Goal: Task Accomplishment & Management: Complete application form

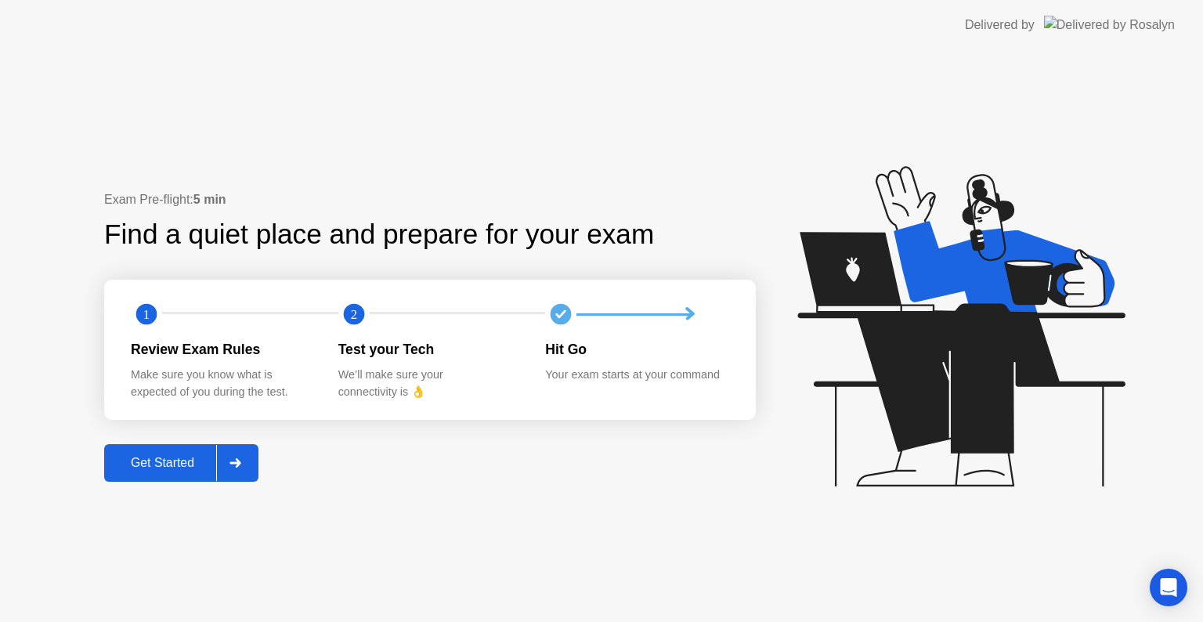
click at [235, 463] on icon at bounding box center [235, 462] width 12 height 9
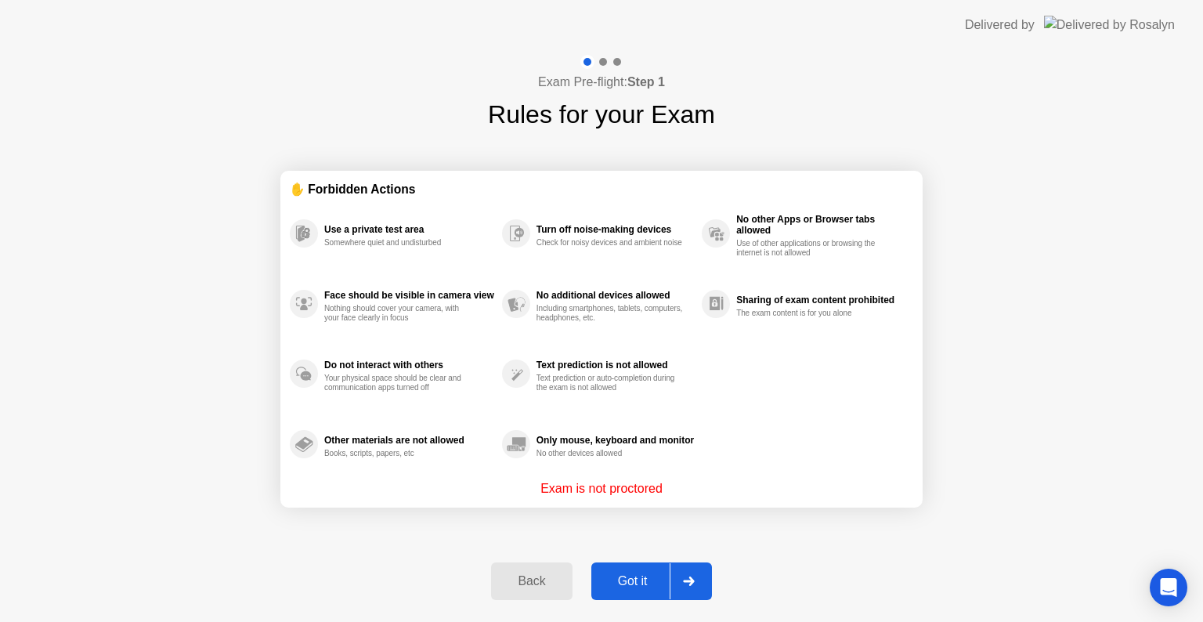
click at [691, 581] on icon at bounding box center [688, 580] width 11 height 9
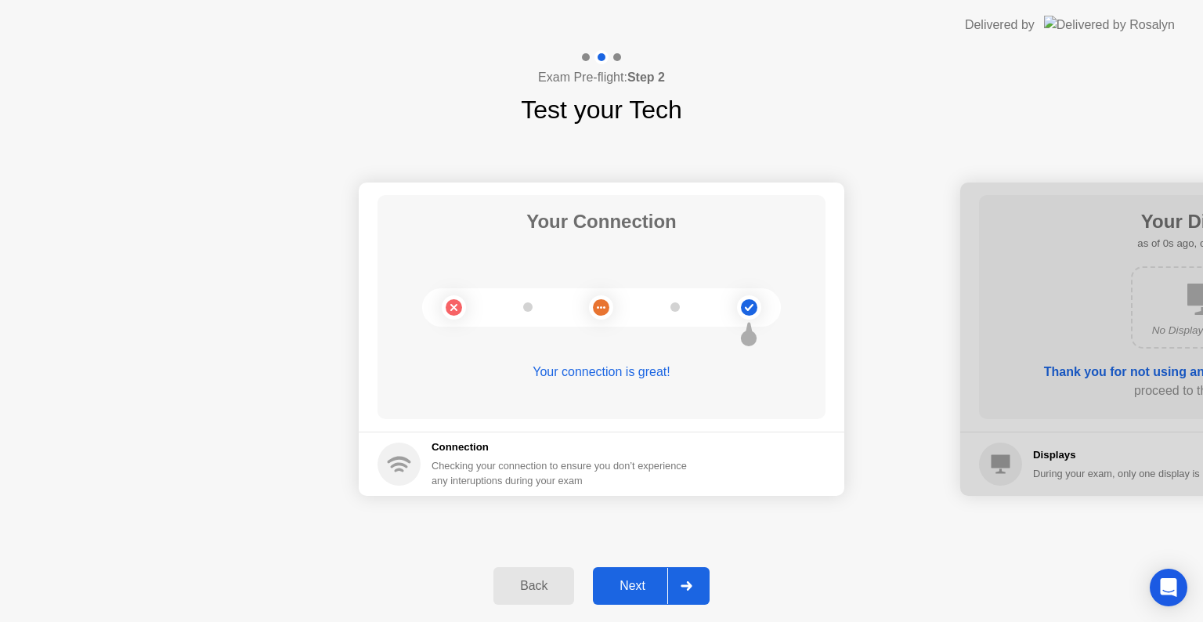
click at [691, 581] on icon at bounding box center [686, 585] width 12 height 9
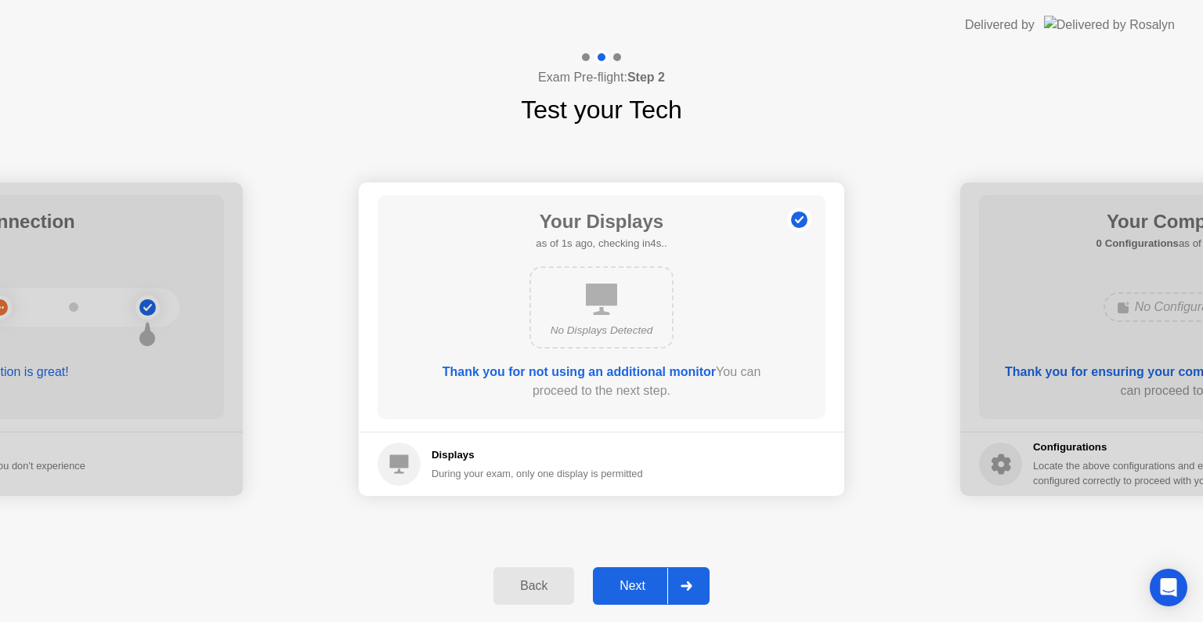
click at [691, 581] on icon at bounding box center [686, 585] width 12 height 9
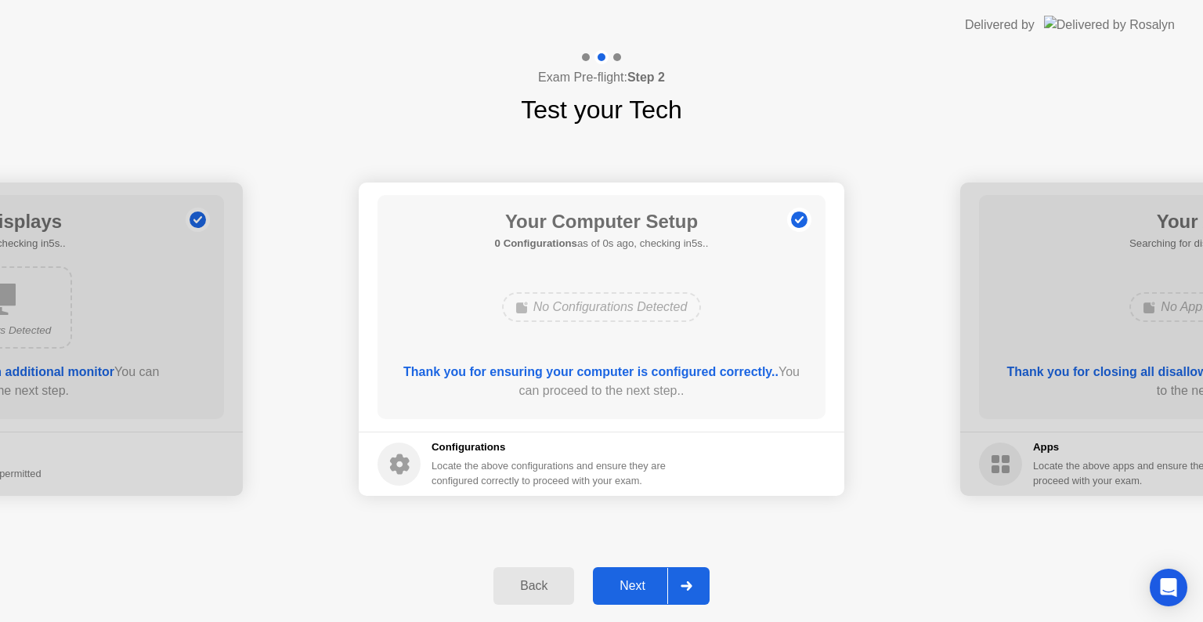
click at [691, 581] on icon at bounding box center [686, 585] width 12 height 9
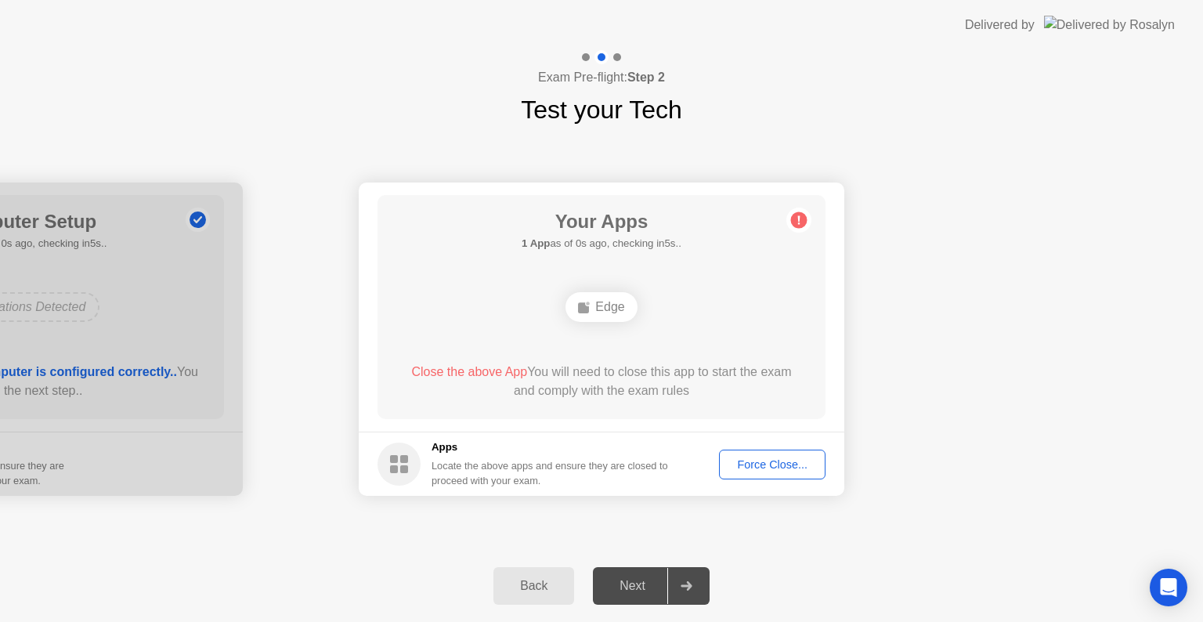
click at [691, 581] on icon at bounding box center [686, 585] width 12 height 9
click at [789, 463] on div "Force Close..." at bounding box center [772, 464] width 96 height 13
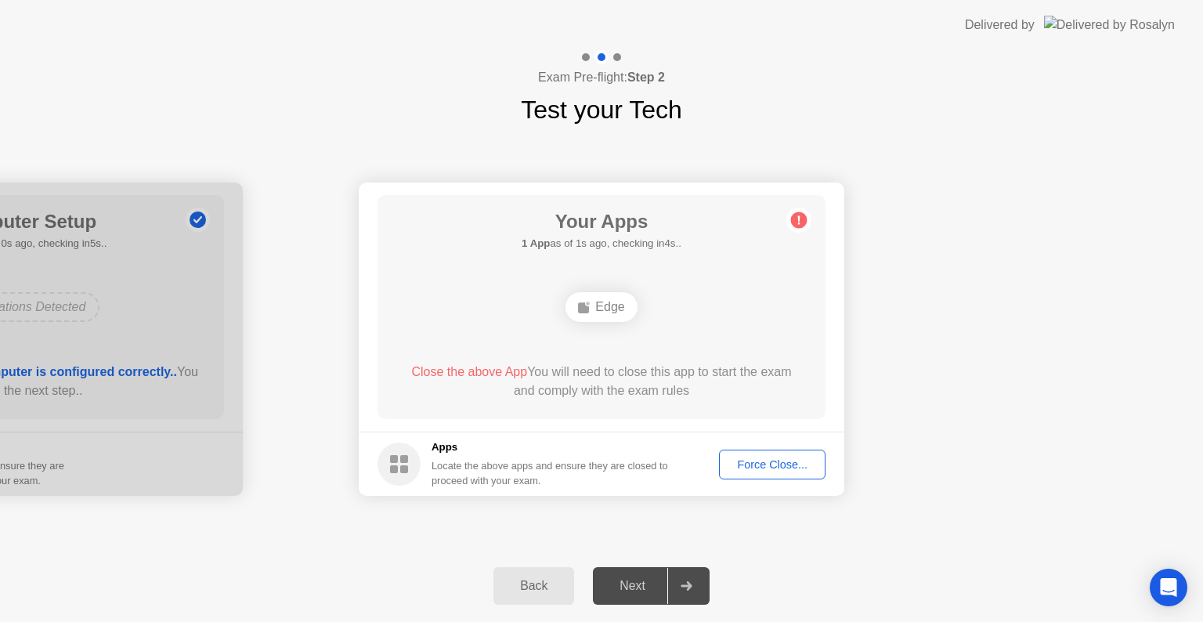
click at [761, 450] on button "Force Close..." at bounding box center [772, 464] width 106 height 30
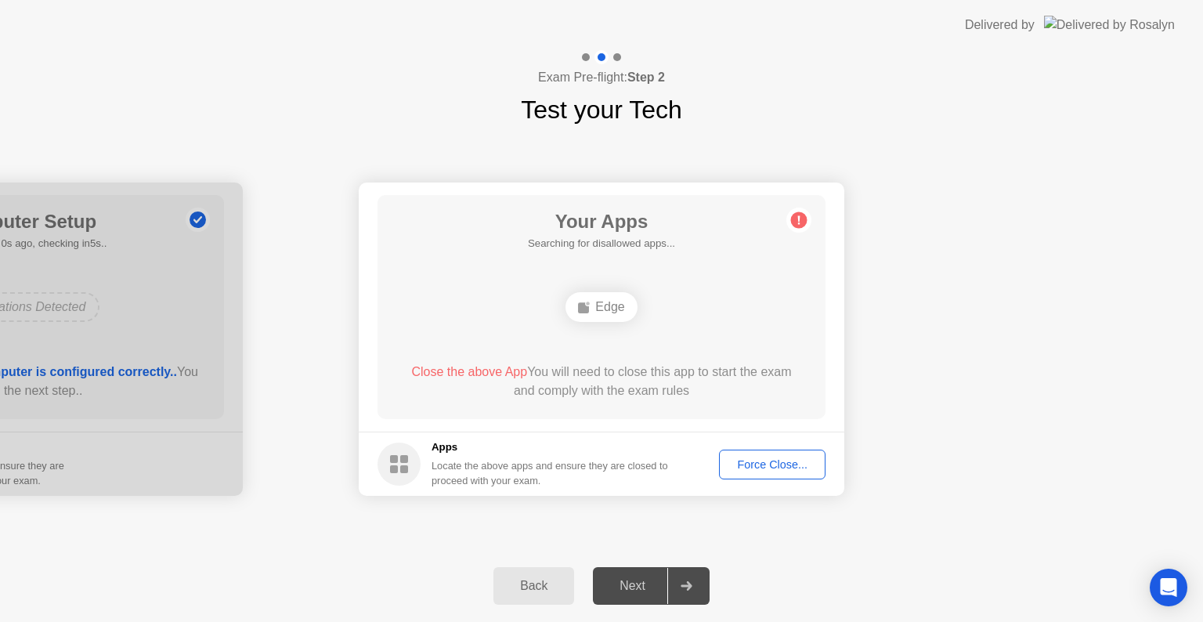
click at [759, 467] on div "Force Close..." at bounding box center [772, 464] width 96 height 13
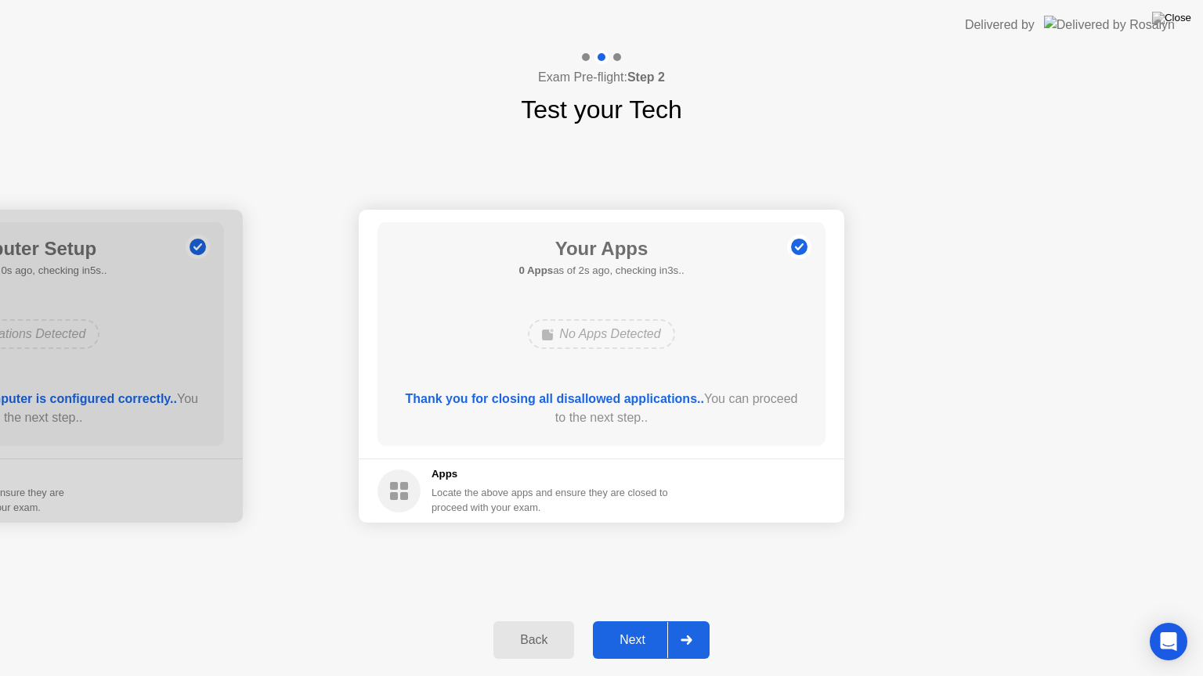
click at [675, 621] on div at bounding box center [686, 640] width 38 height 36
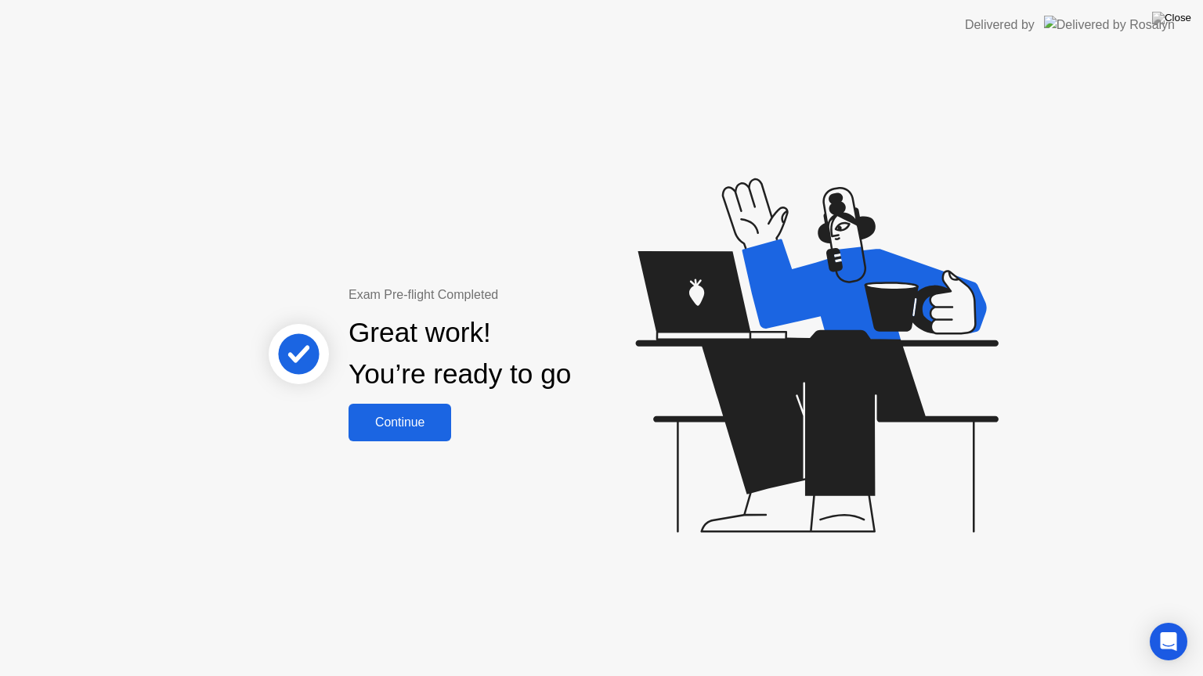
click at [405, 423] on div "Continue" at bounding box center [399, 423] width 93 height 14
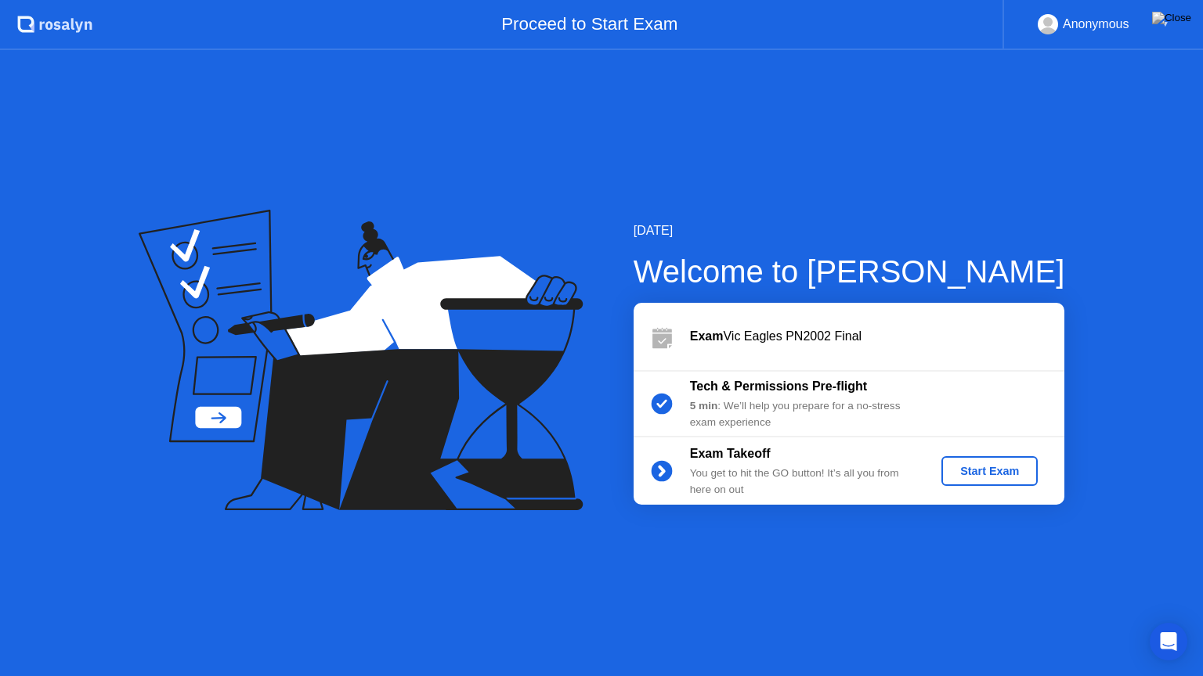
click at [1015, 468] on div "Start Exam" at bounding box center [989, 471] width 84 height 13
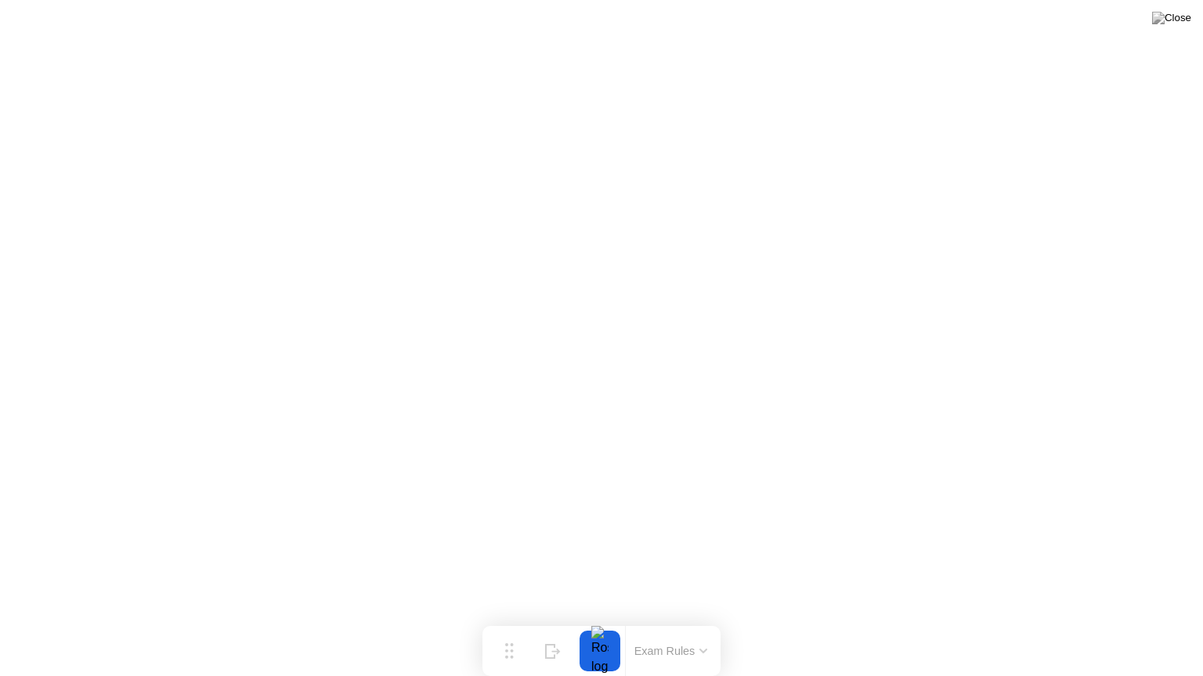
click at [1168, 28] on button at bounding box center [1171, 18] width 47 height 20
click at [1170, 28] on button at bounding box center [1171, 18] width 47 height 20
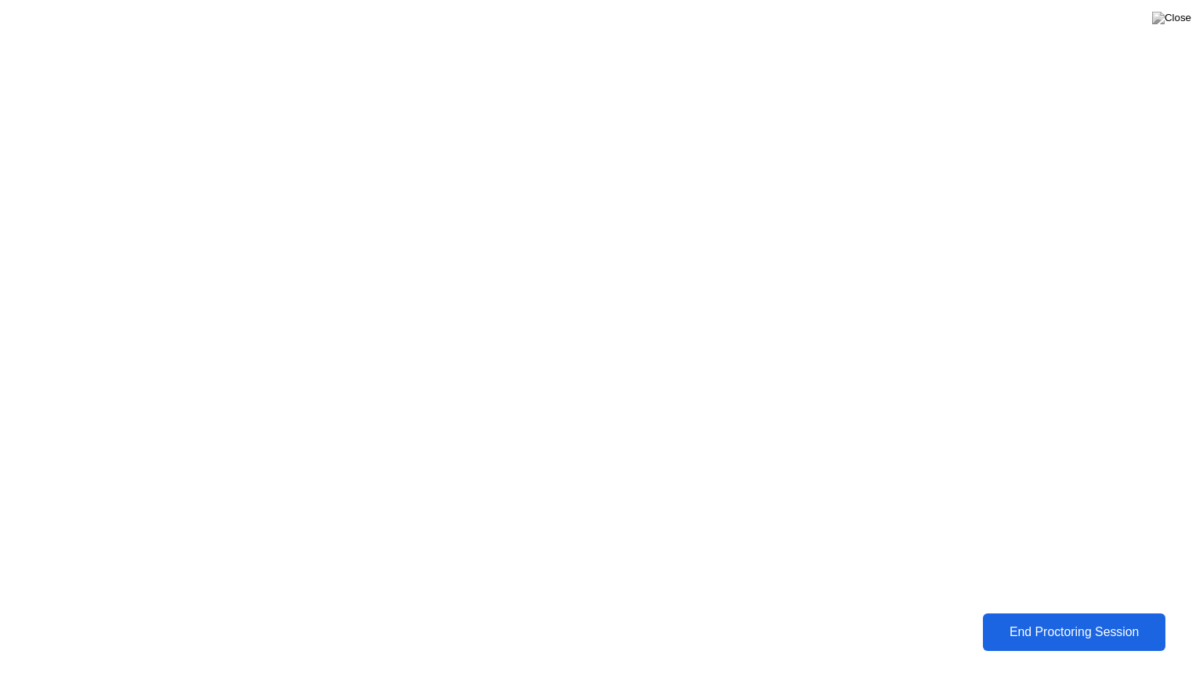
click at [1043, 621] on div "End Proctoring Session" at bounding box center [1073, 633] width 189 height 16
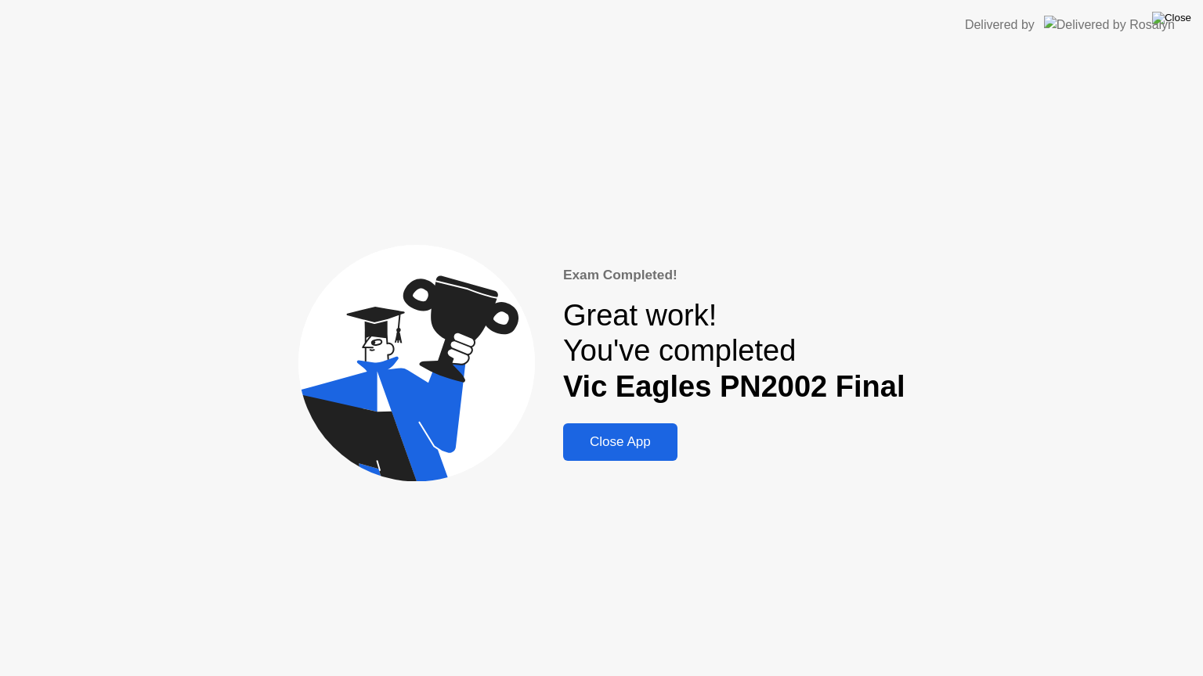
click at [1174, 13] on img at bounding box center [1171, 18] width 39 height 13
click at [639, 435] on div "Close App" at bounding box center [620, 443] width 105 height 16
